Goal: Check status: Check status

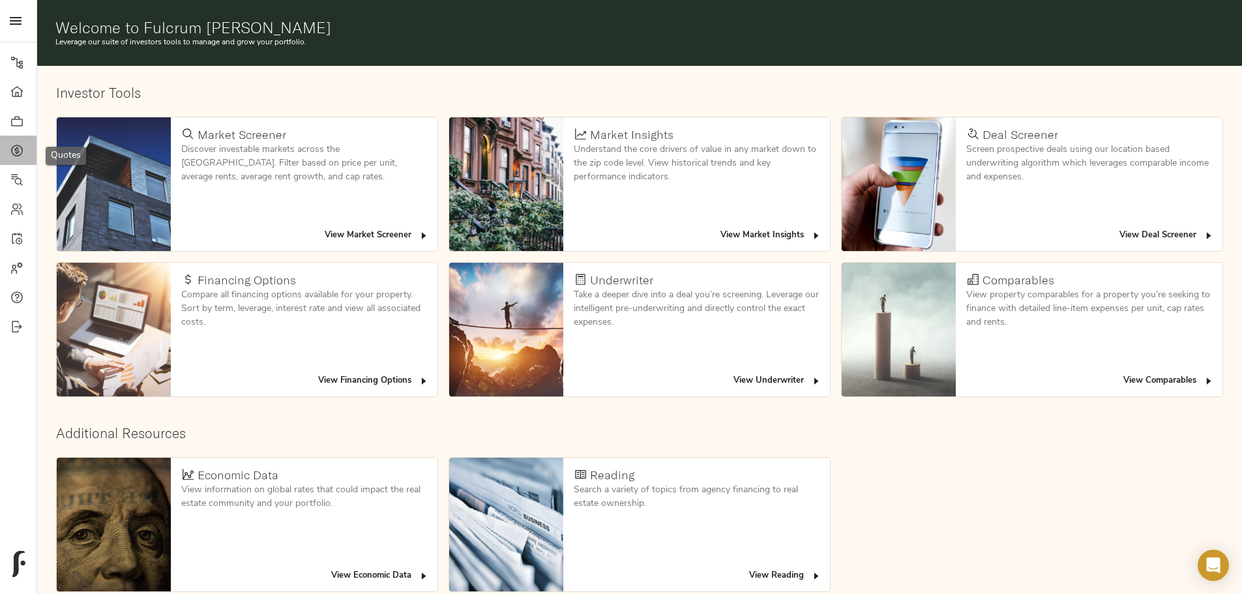
click at [18, 153] on icon at bounding box center [17, 150] width 4 height 7
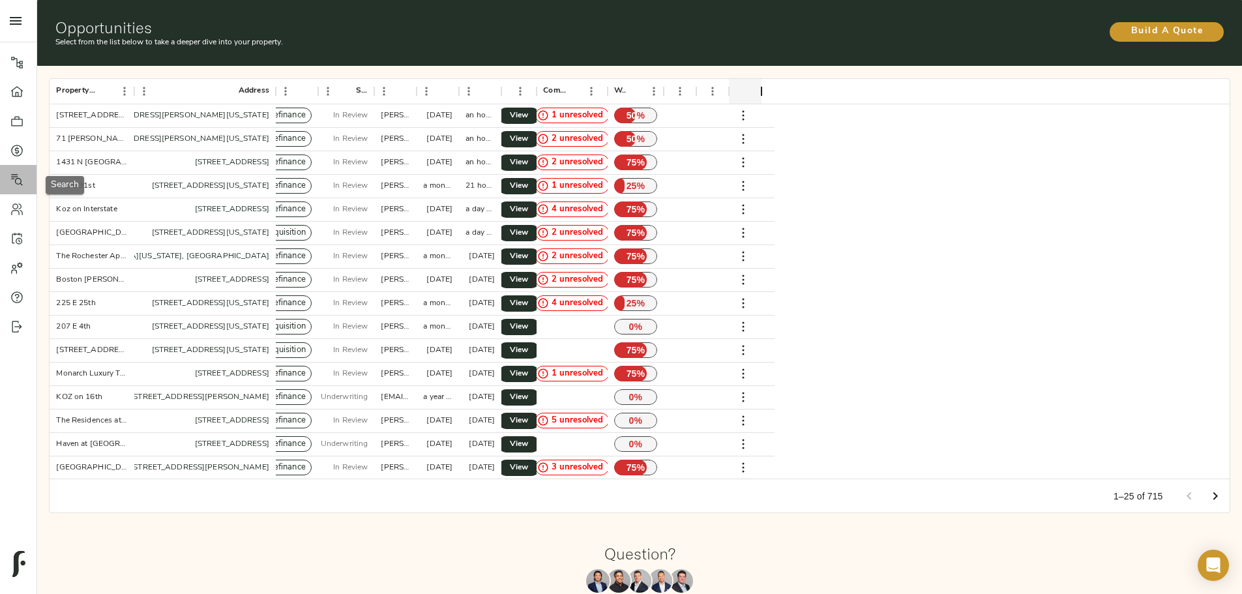
click at [19, 176] on icon at bounding box center [16, 179] width 13 height 13
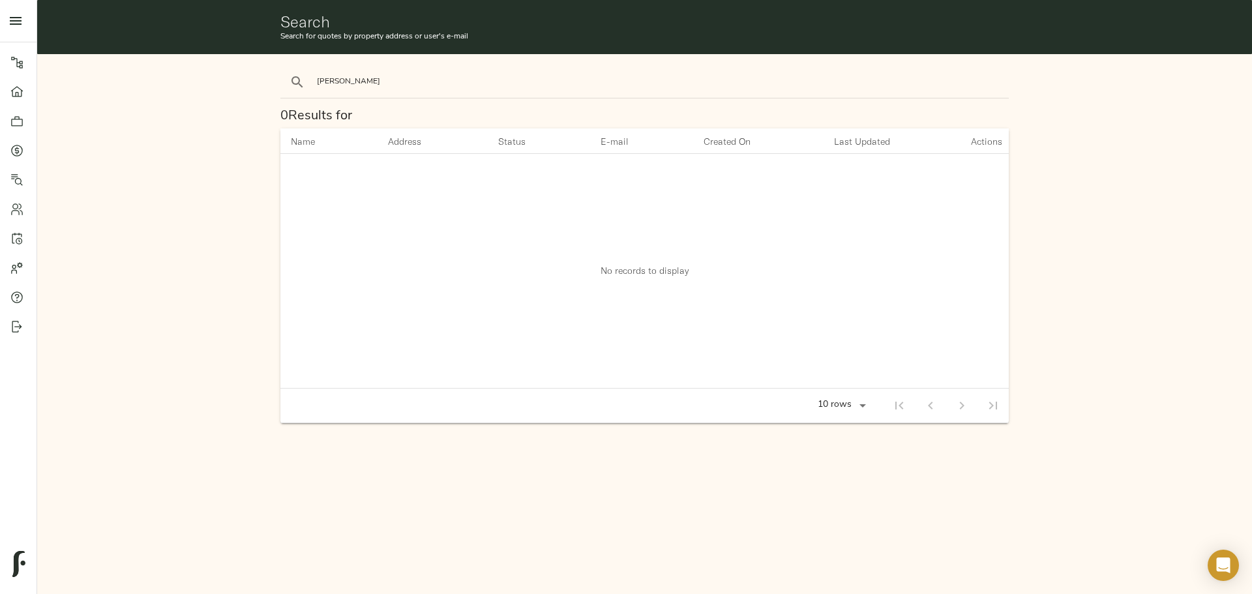
type input "[PERSON_NAME]"
click at [283, 68] on button "search" at bounding box center [297, 82] width 29 height 29
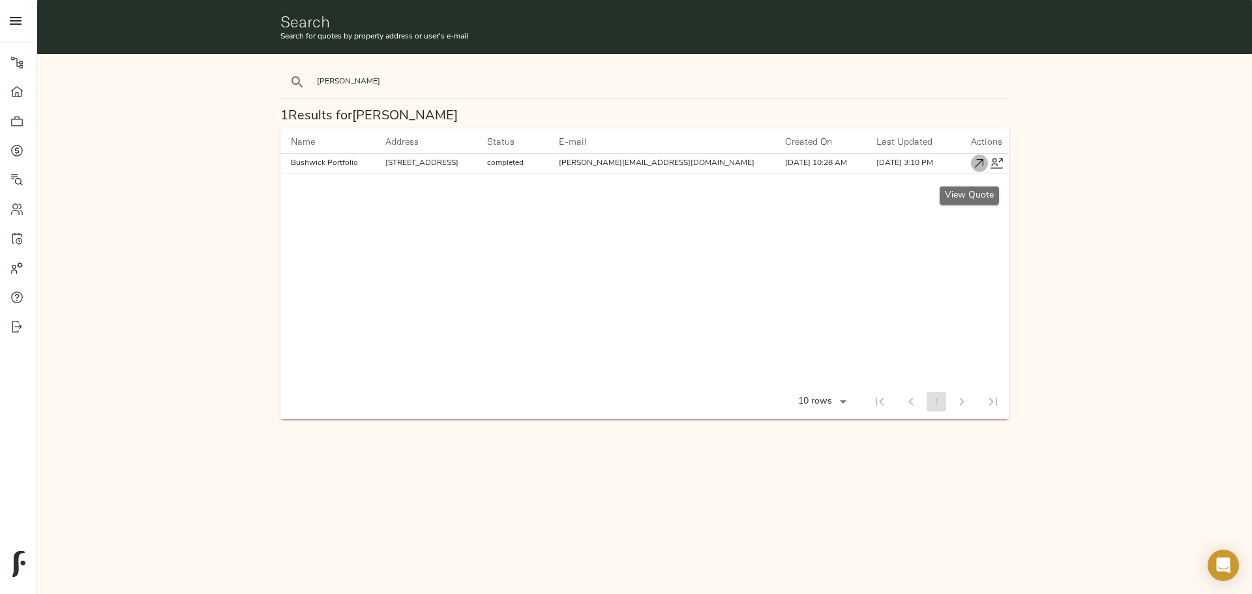
click at [972, 166] on icon "button" at bounding box center [979, 164] width 14 height 14
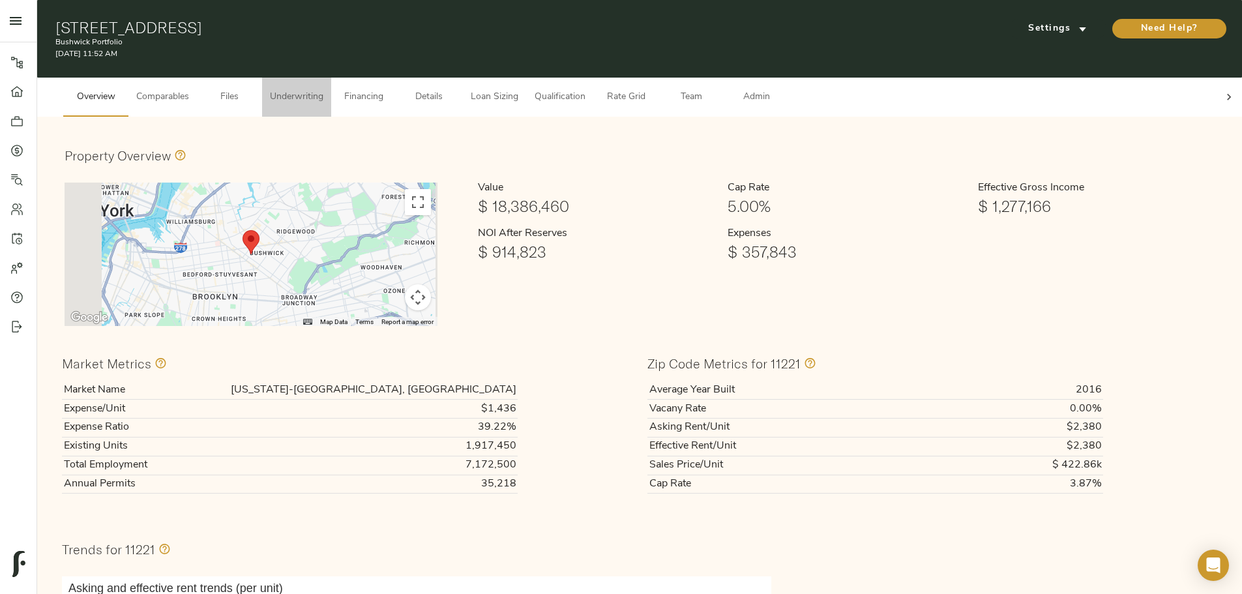
click at [331, 78] on button "Underwriting" at bounding box center [296, 97] width 69 height 39
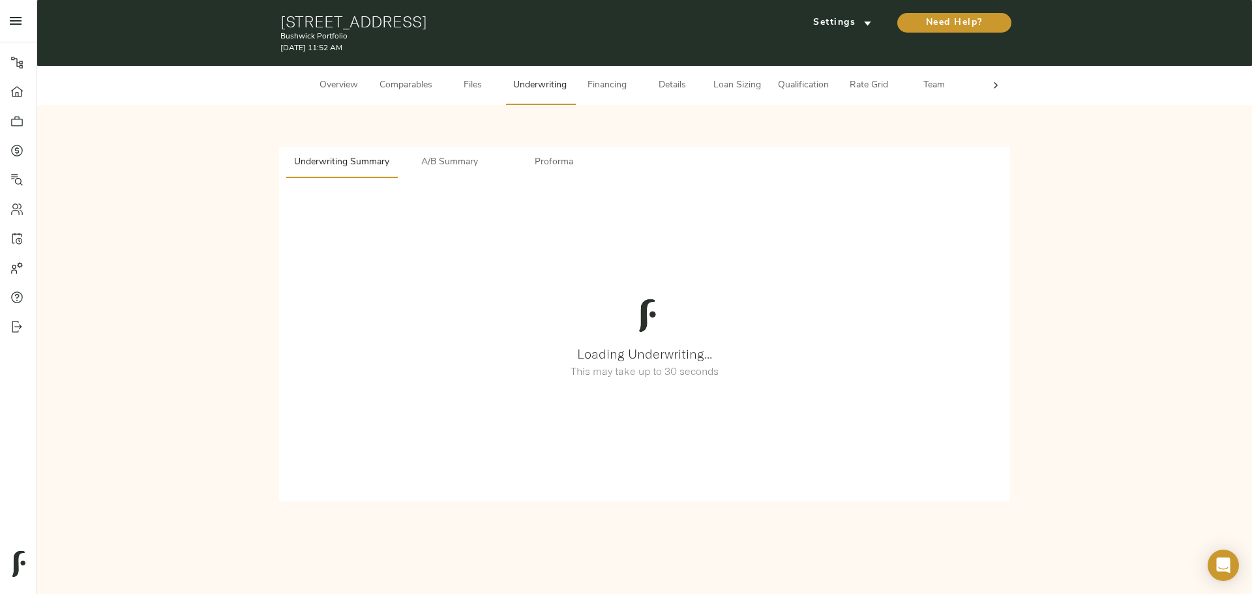
click at [451, 155] on span "A/B Summary" at bounding box center [449, 163] width 89 height 16
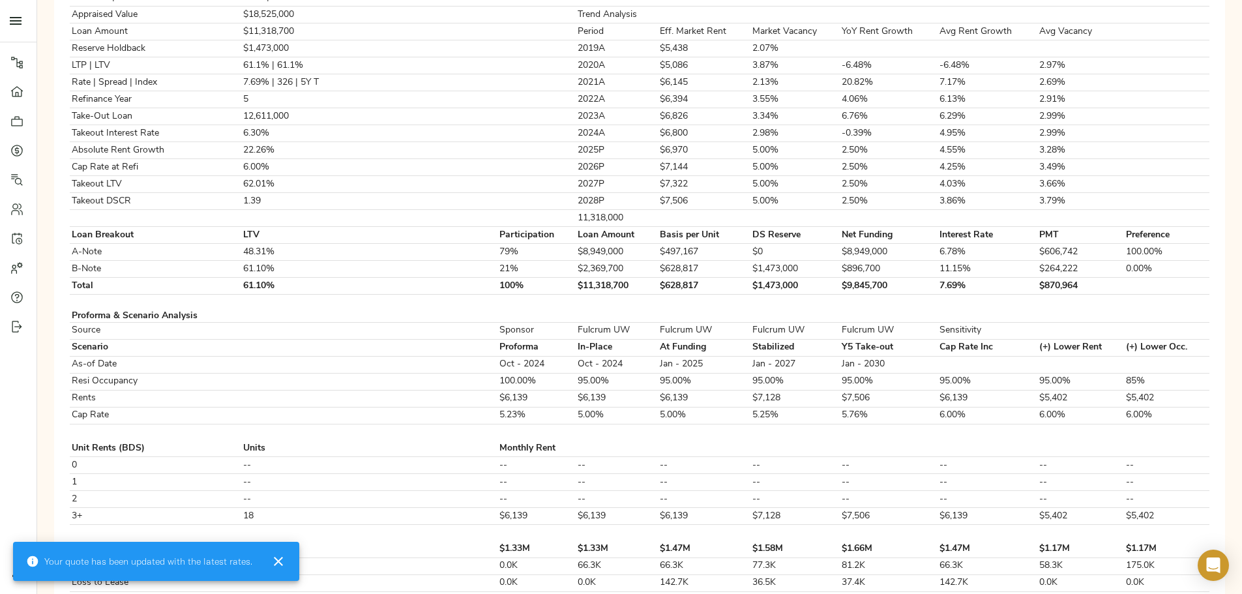
scroll to position [391, 0]
